Goal: Answer question/provide support: Share knowledge or assist other users

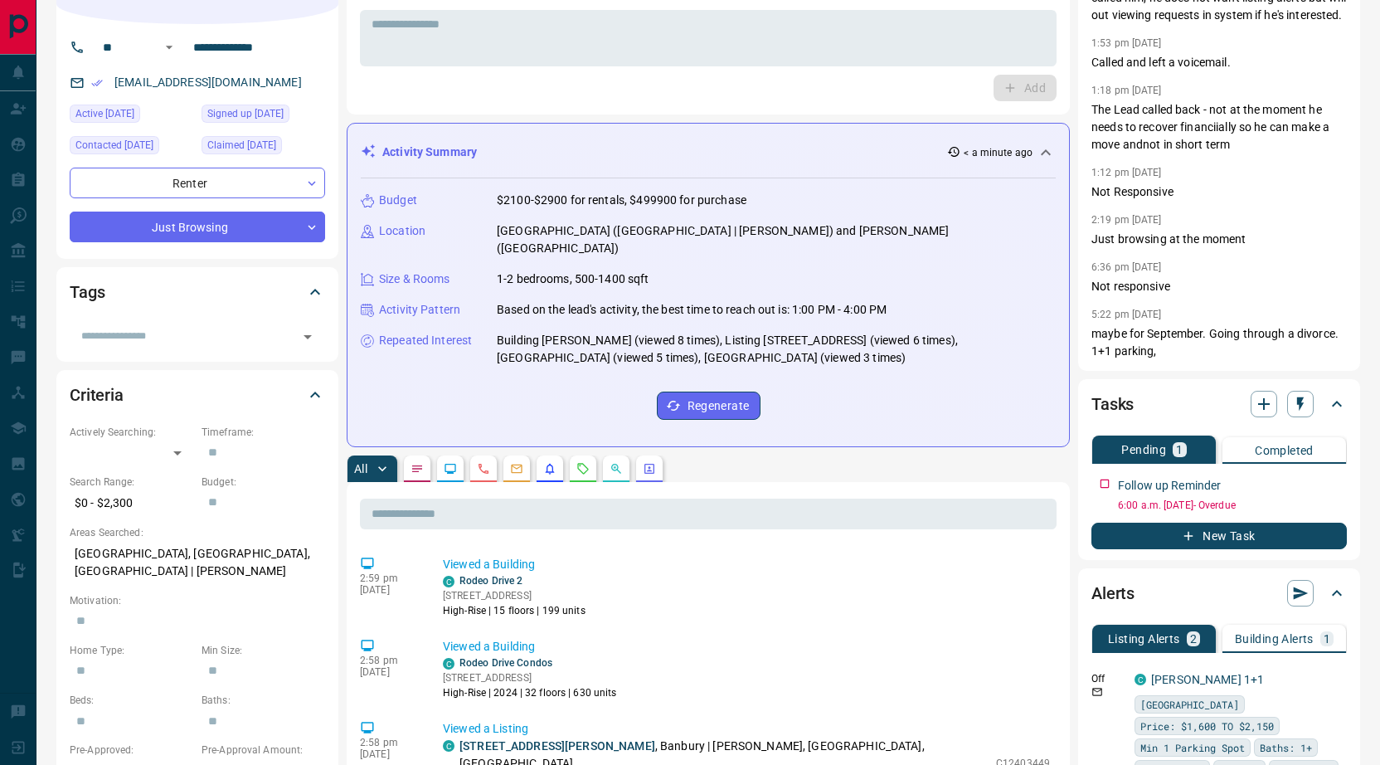
scroll to position [314, 0]
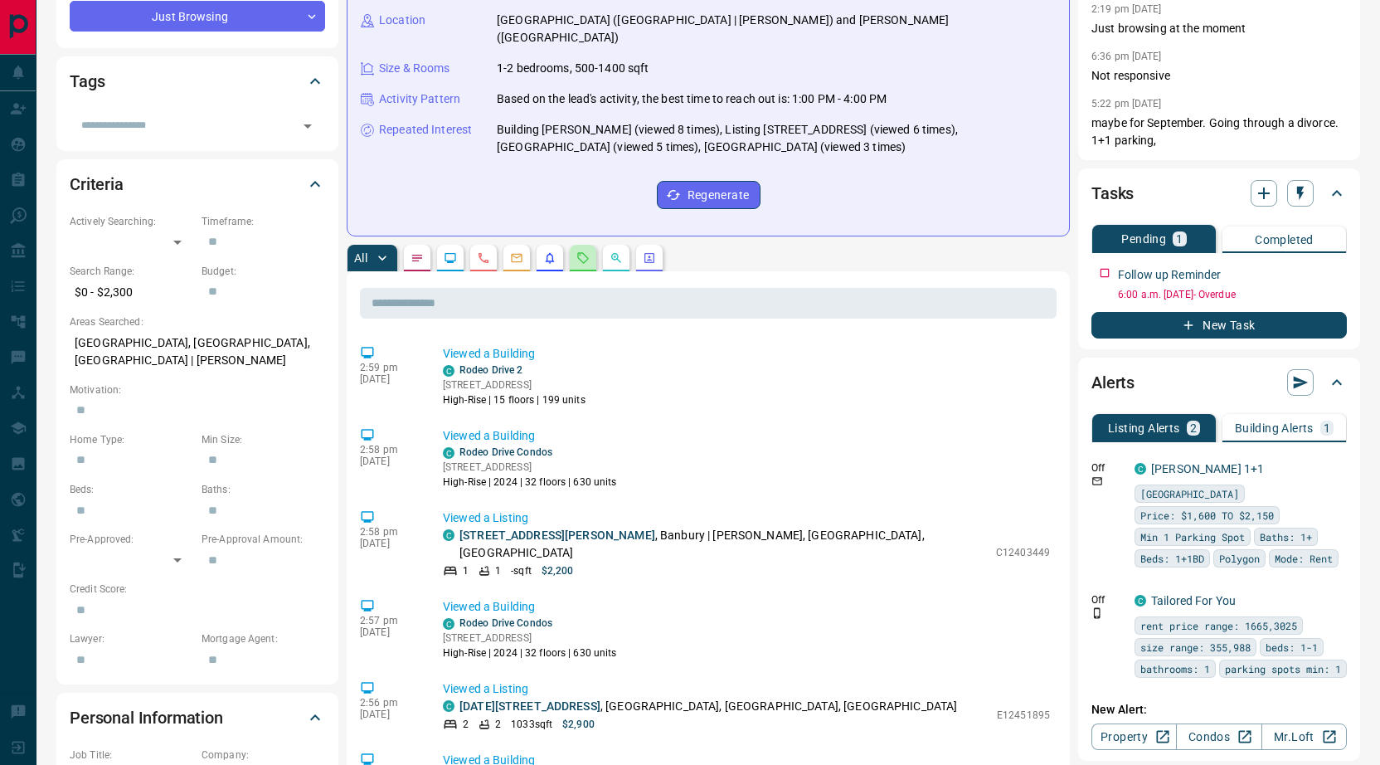
click at [588, 245] on button "button" at bounding box center [583, 258] width 27 height 27
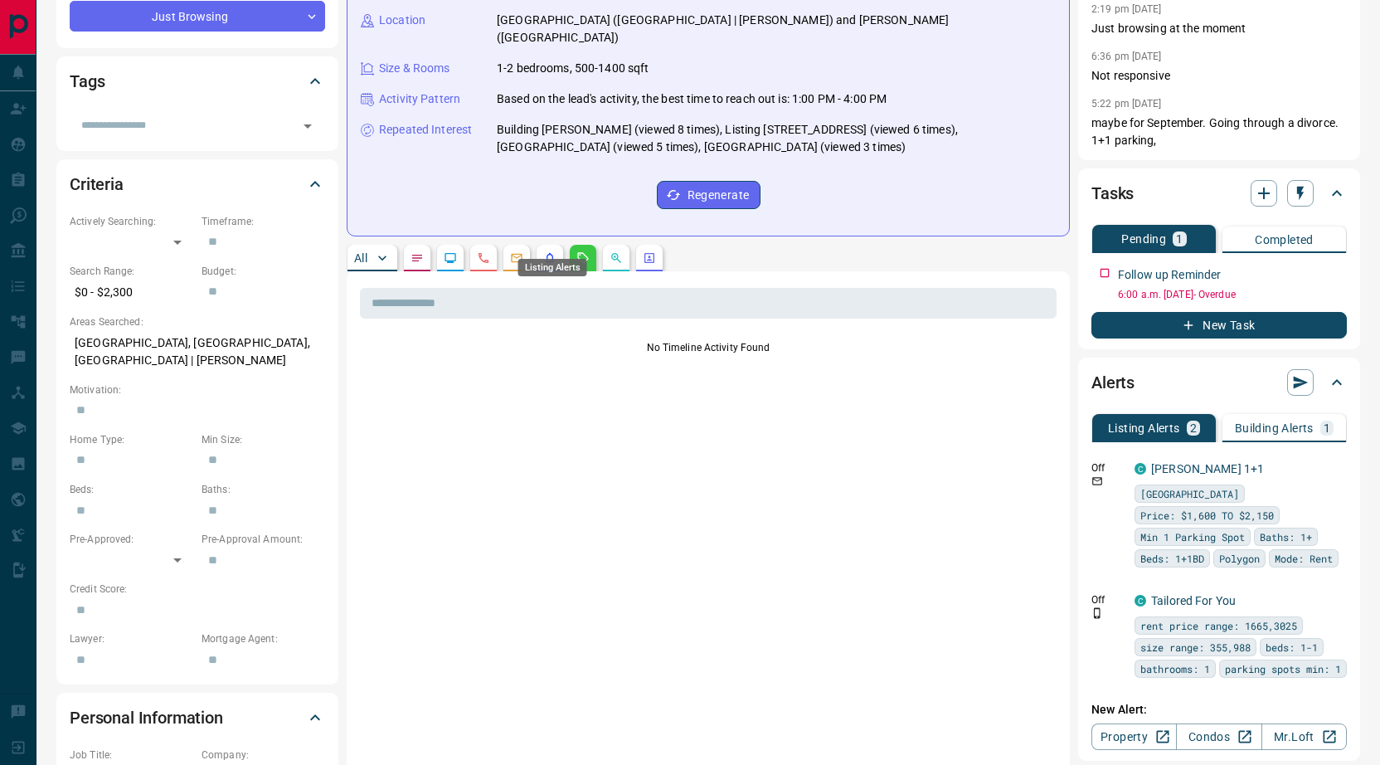
click at [522, 254] on icon "Emails" at bounding box center [517, 258] width 11 height 9
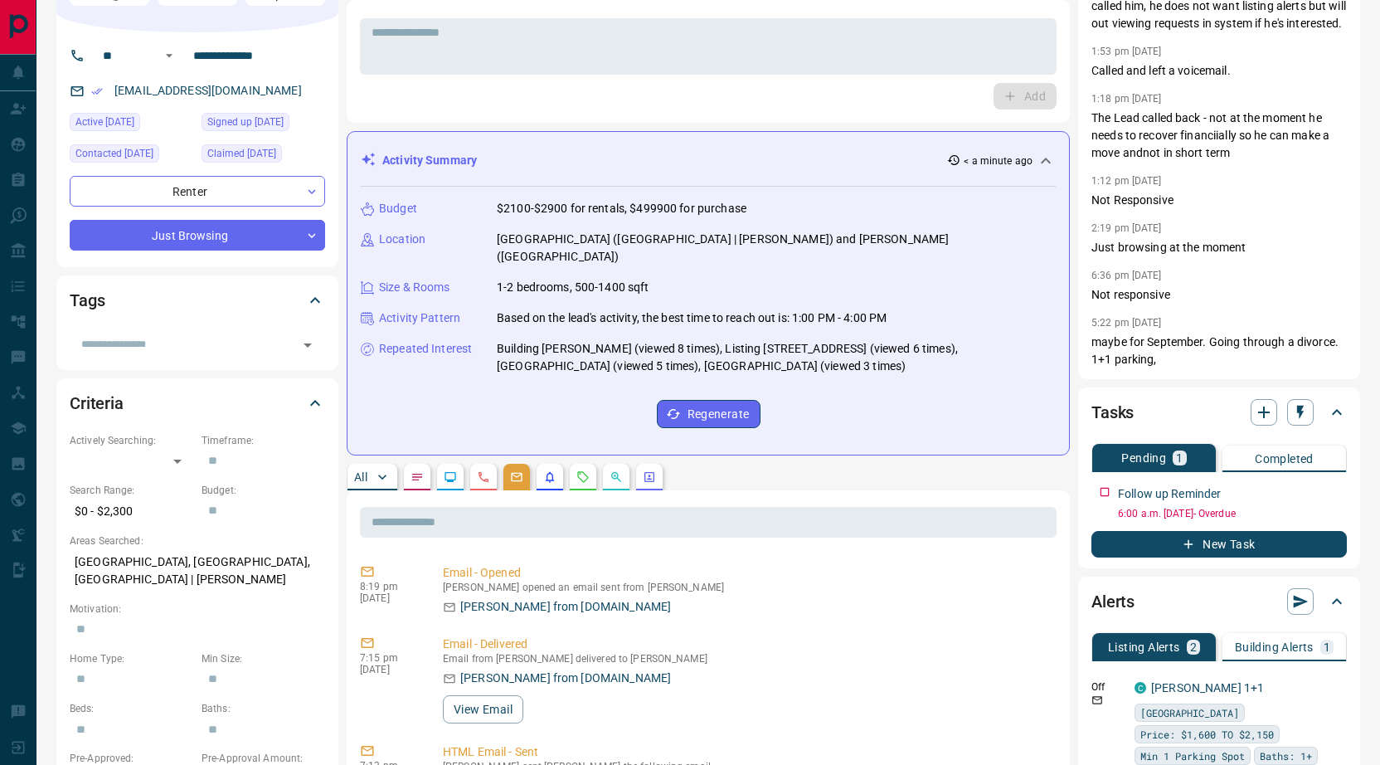
scroll to position [184, 0]
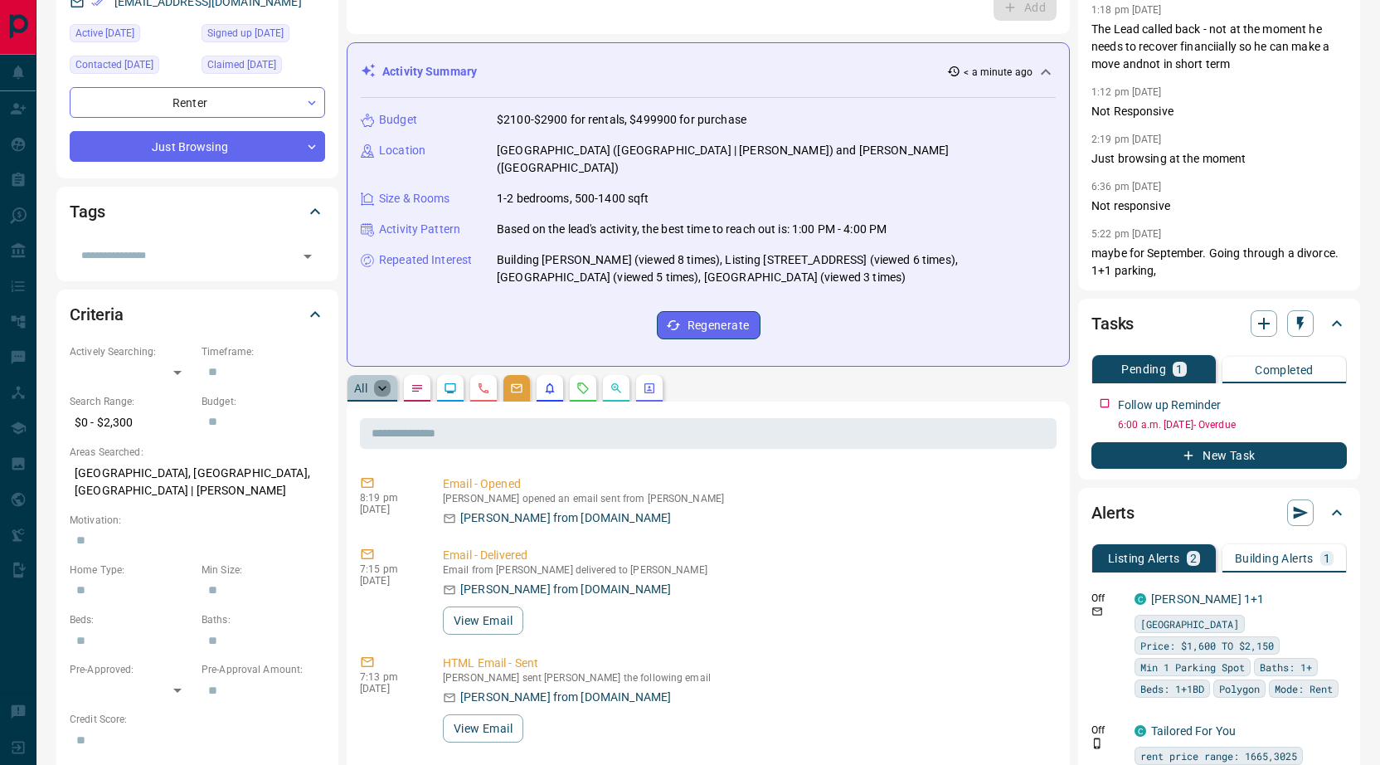
click at [384, 380] on icon "button" at bounding box center [382, 388] width 17 height 17
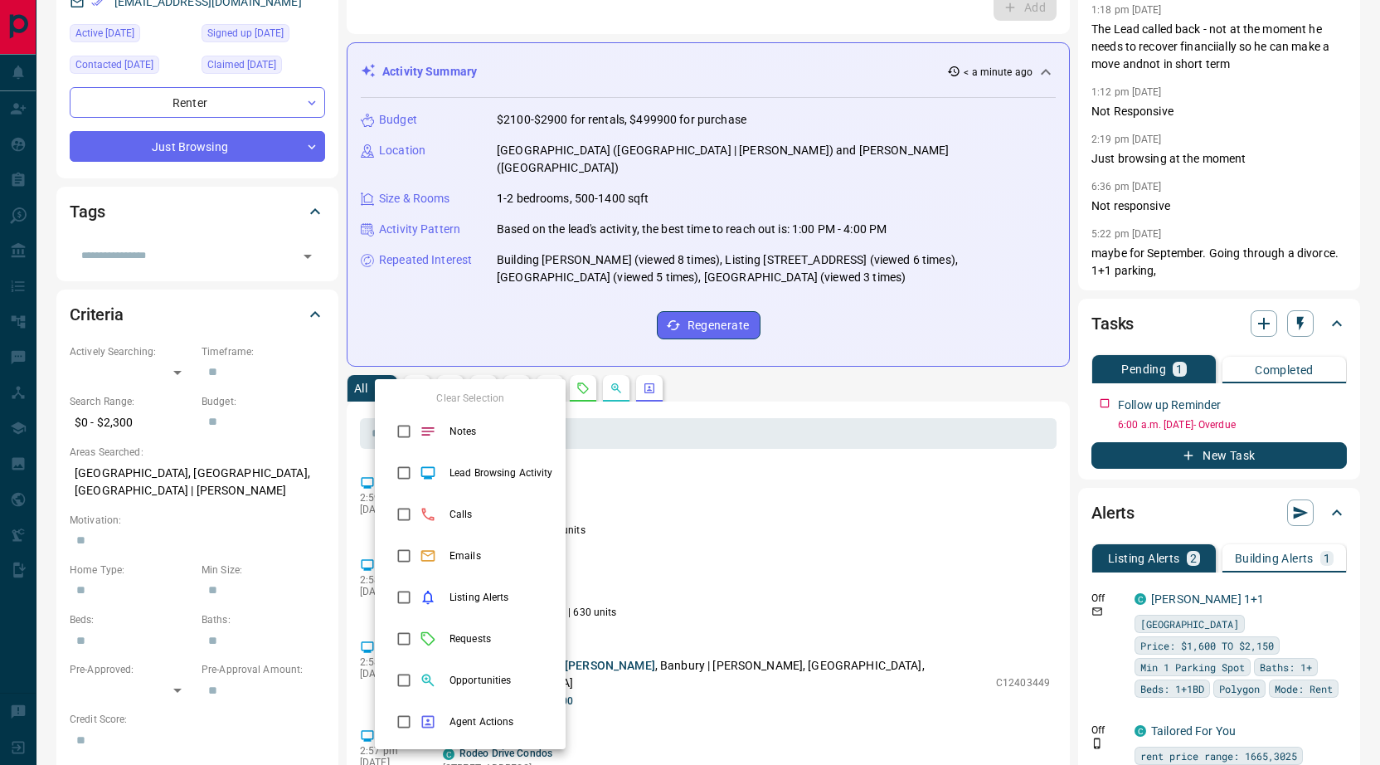
click at [647, 475] on div at bounding box center [690, 382] width 1380 height 765
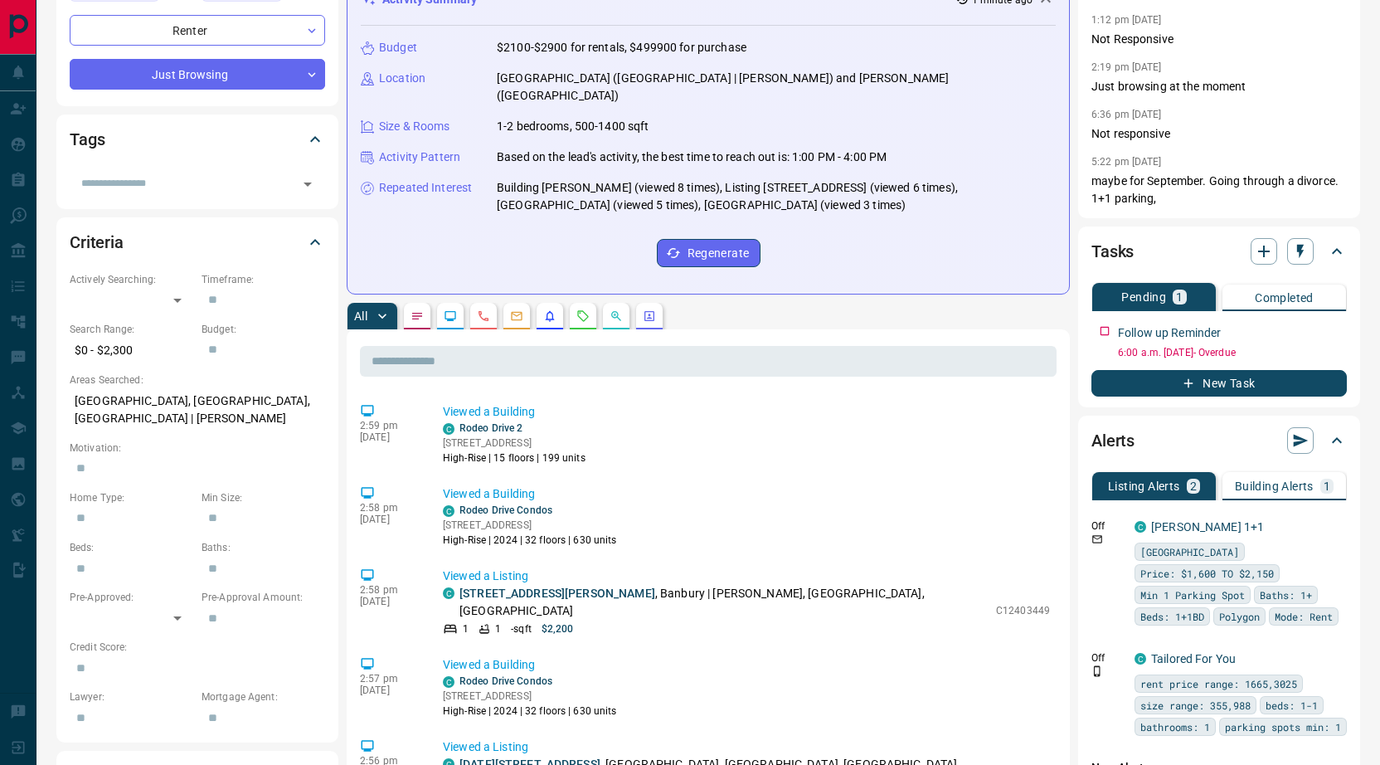
scroll to position [259, 0]
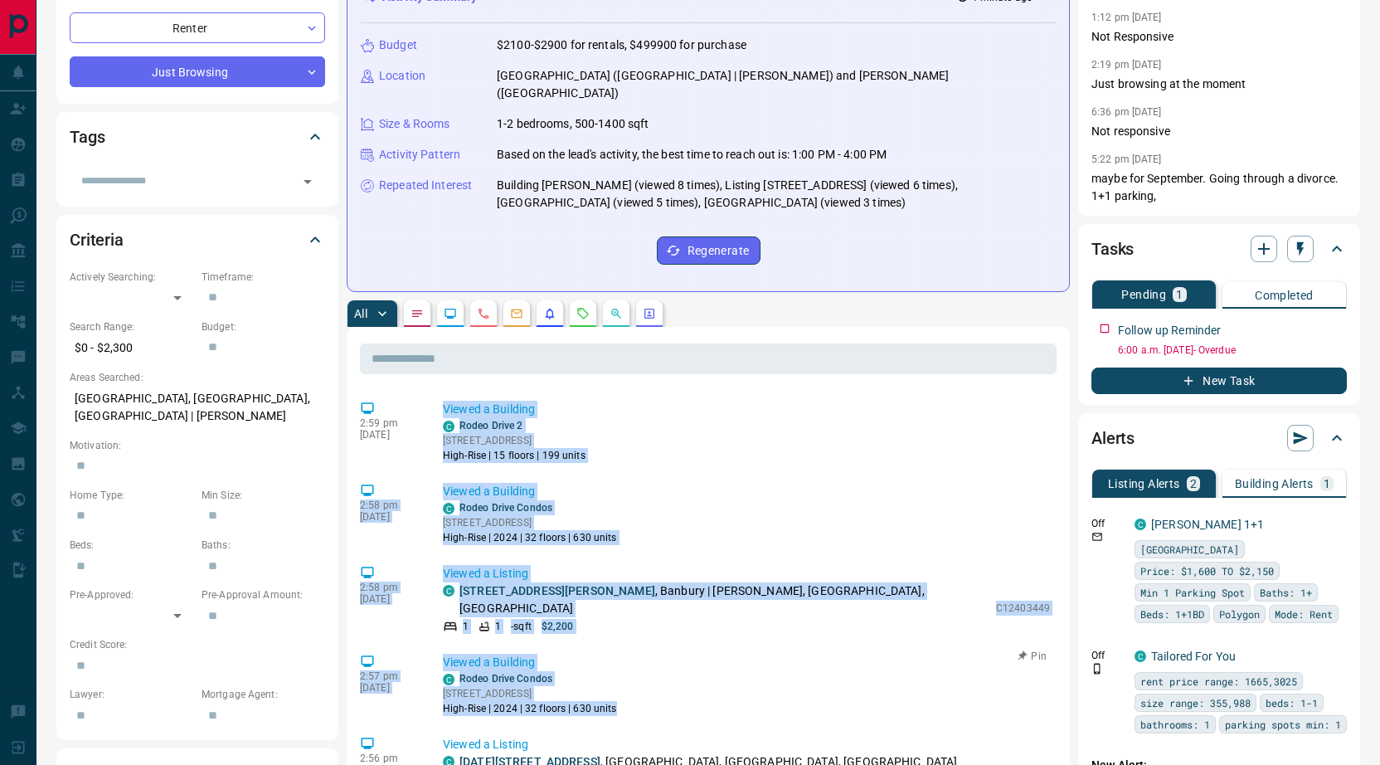
drag, startPoint x: 432, startPoint y: 393, endPoint x: 697, endPoint y: 670, distance: 383.1
click at [697, 671] on div "C Rodeo Drive Condos [STREET_ADDRESS] High-Rise | 2024 | 32 floors | 630 units" at bounding box center [746, 693] width 607 height 45
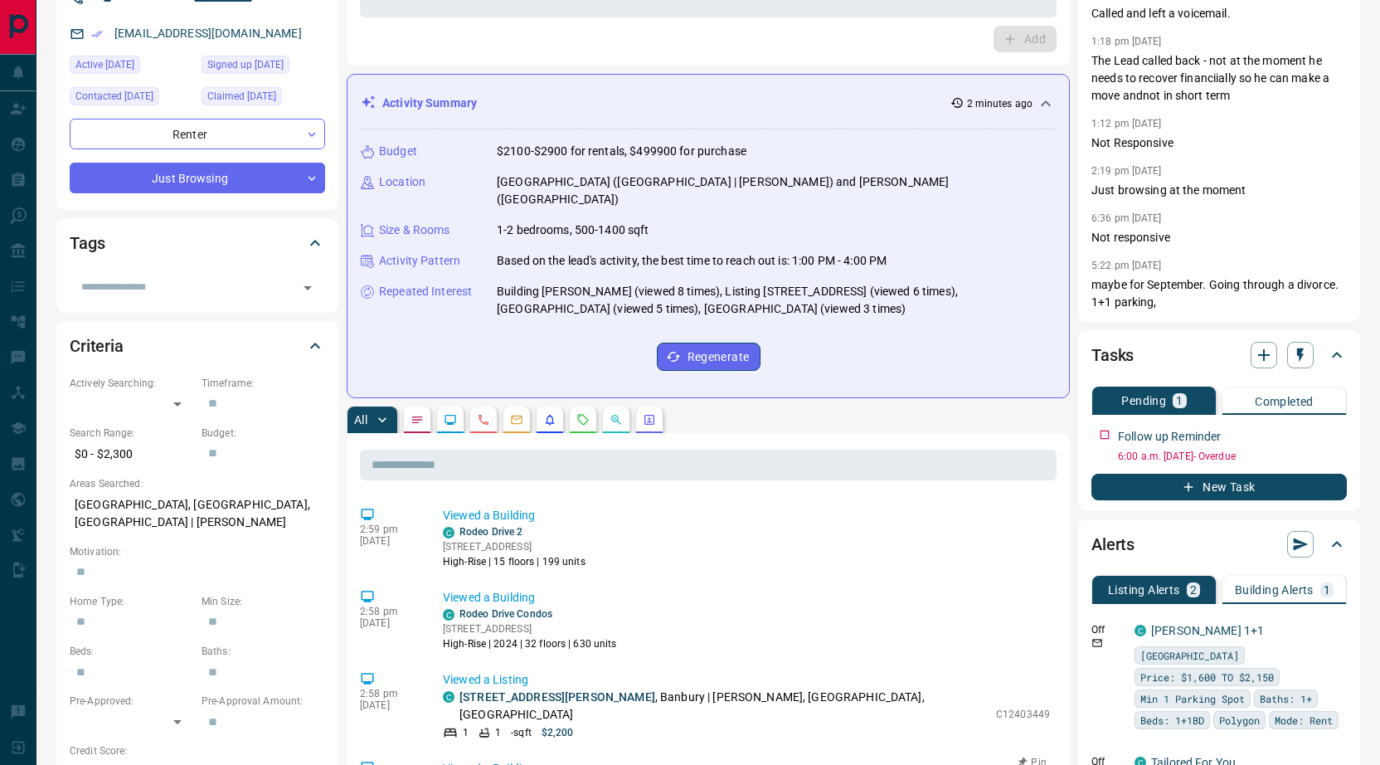
scroll to position [0, 0]
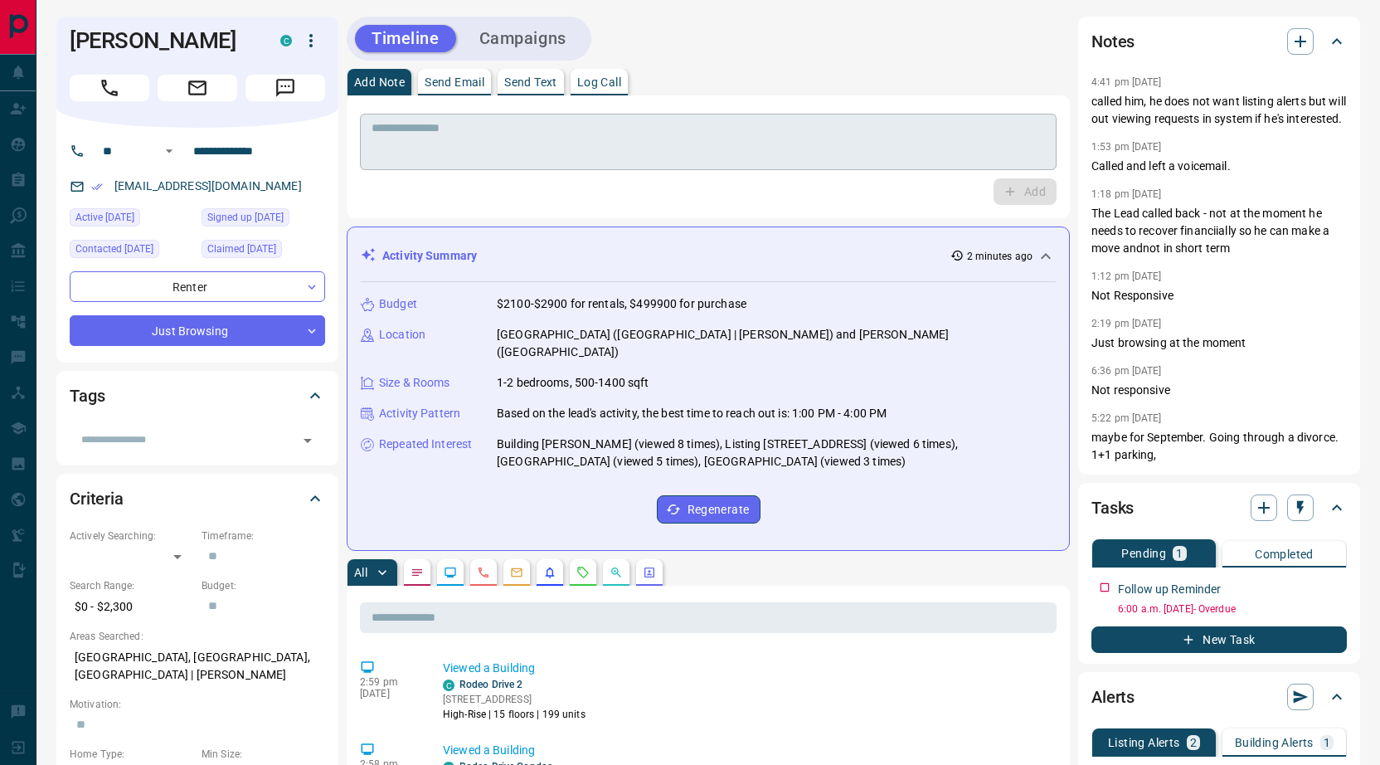
click at [471, 148] on textarea at bounding box center [709, 142] width 674 height 42
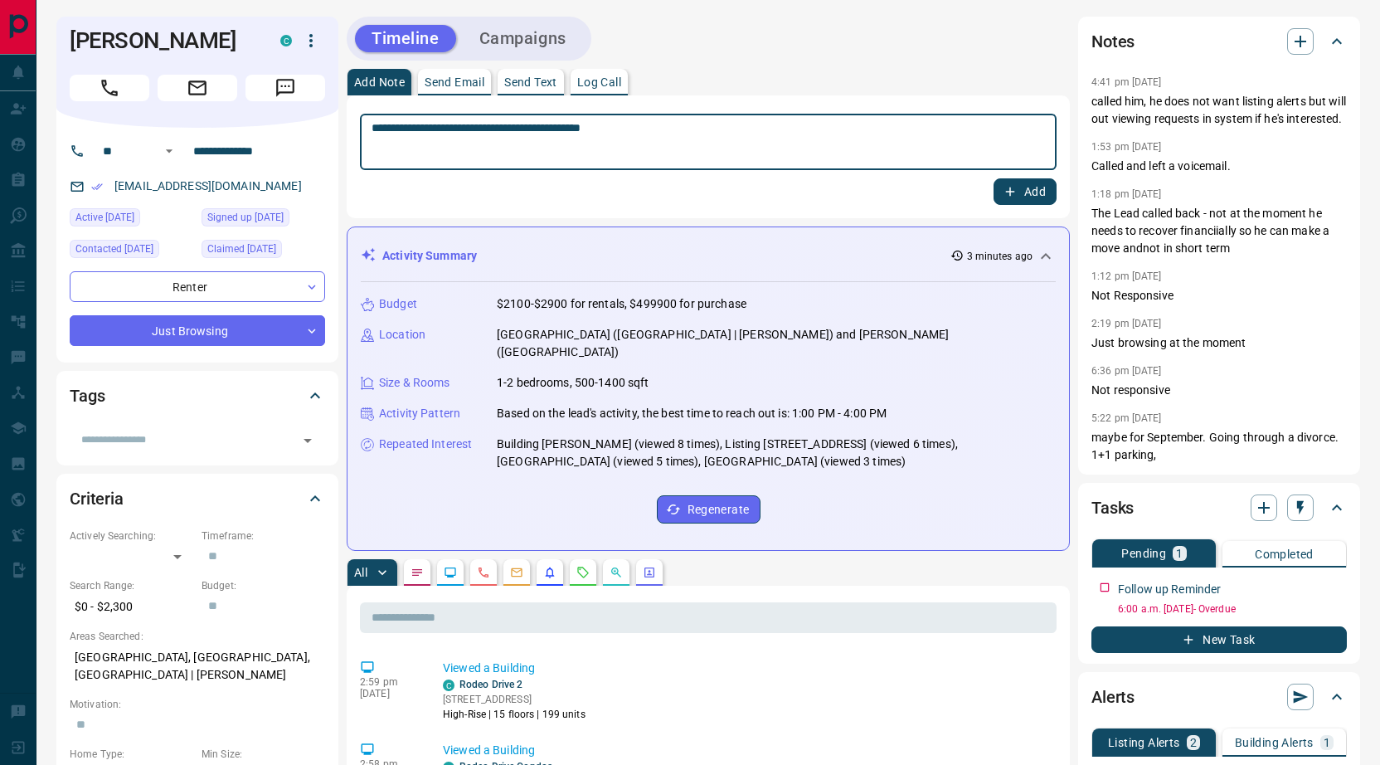
click at [564, 129] on textarea "**********" at bounding box center [709, 142] width 674 height 42
type textarea "**********"
click at [1004, 190] on icon "button" at bounding box center [1010, 191] width 15 height 15
